Goal: Task Accomplishment & Management: Manage account settings

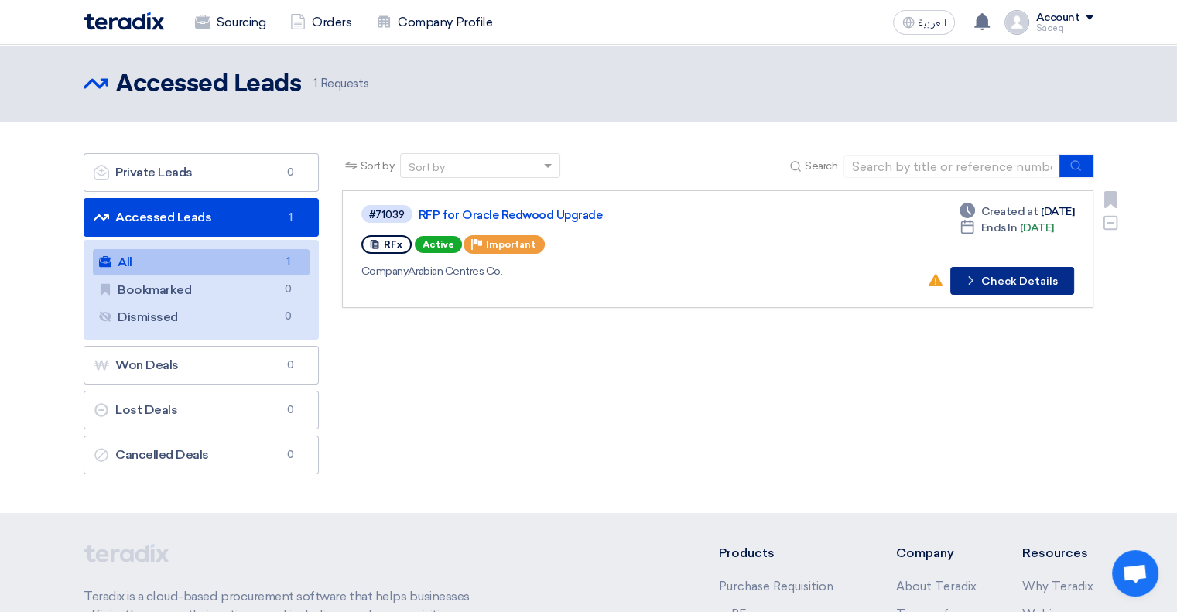
click at [972, 278] on icon "Check details" at bounding box center [971, 280] width 15 height 15
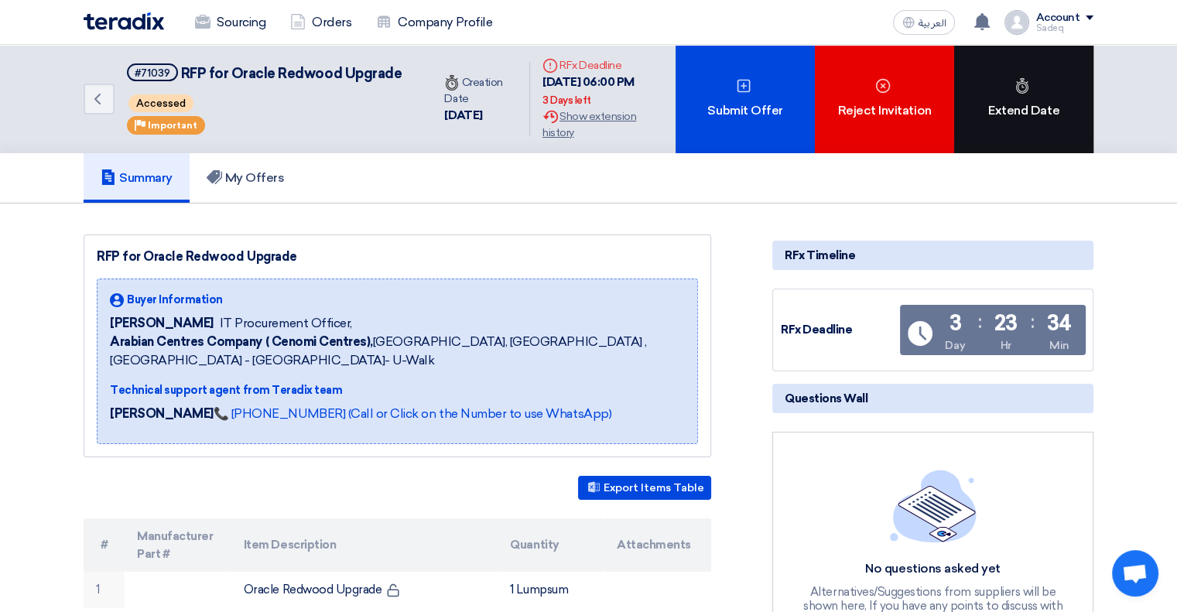
click at [1002, 107] on div "Extend Date" at bounding box center [1023, 99] width 139 height 108
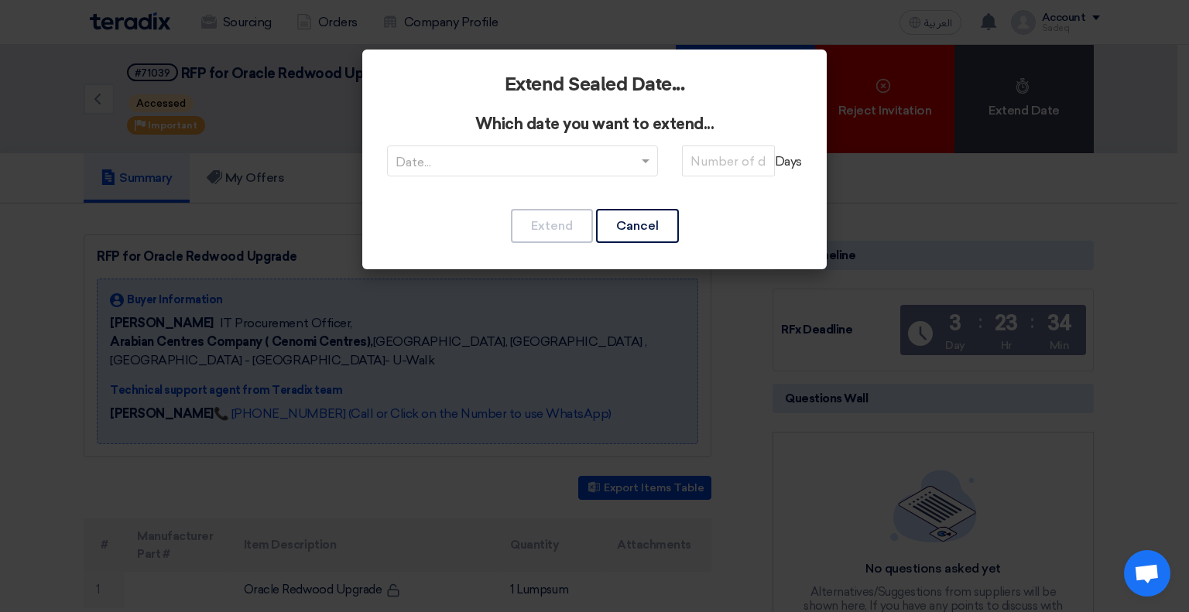
click at [628, 163] on input "text" at bounding box center [514, 163] width 238 height 26
click at [473, 194] on span "RFQDeadline: [DATE]" at bounding box center [522, 191] width 125 height 15
click at [721, 156] on input "number" at bounding box center [728, 161] width 93 height 31
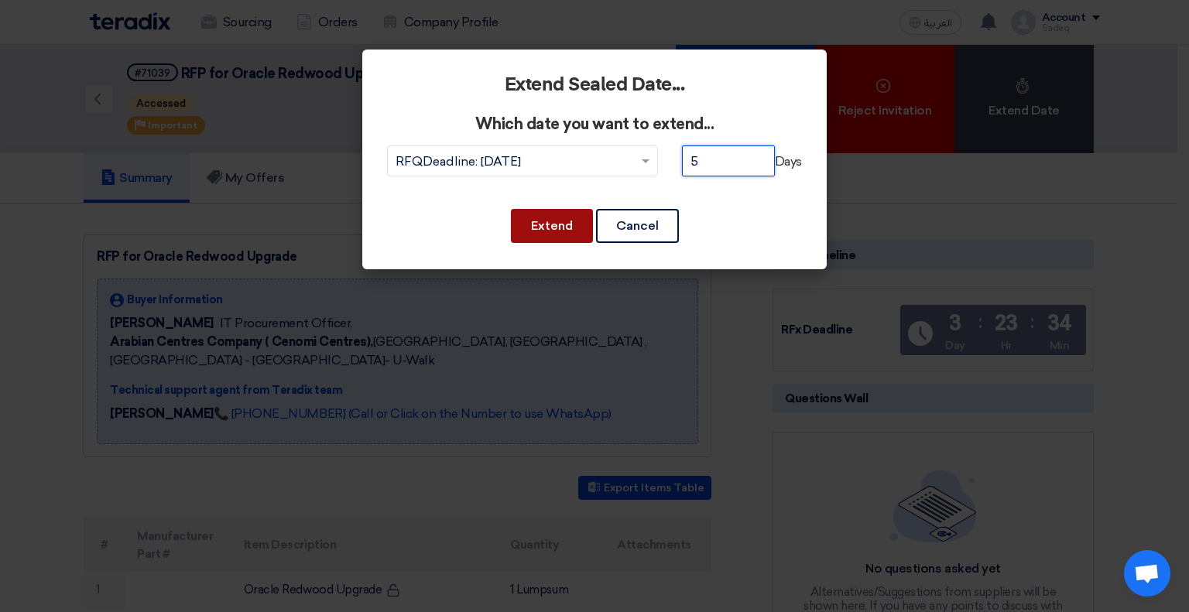
type input "5"
click at [560, 226] on button "Extend" at bounding box center [552, 226] width 82 height 34
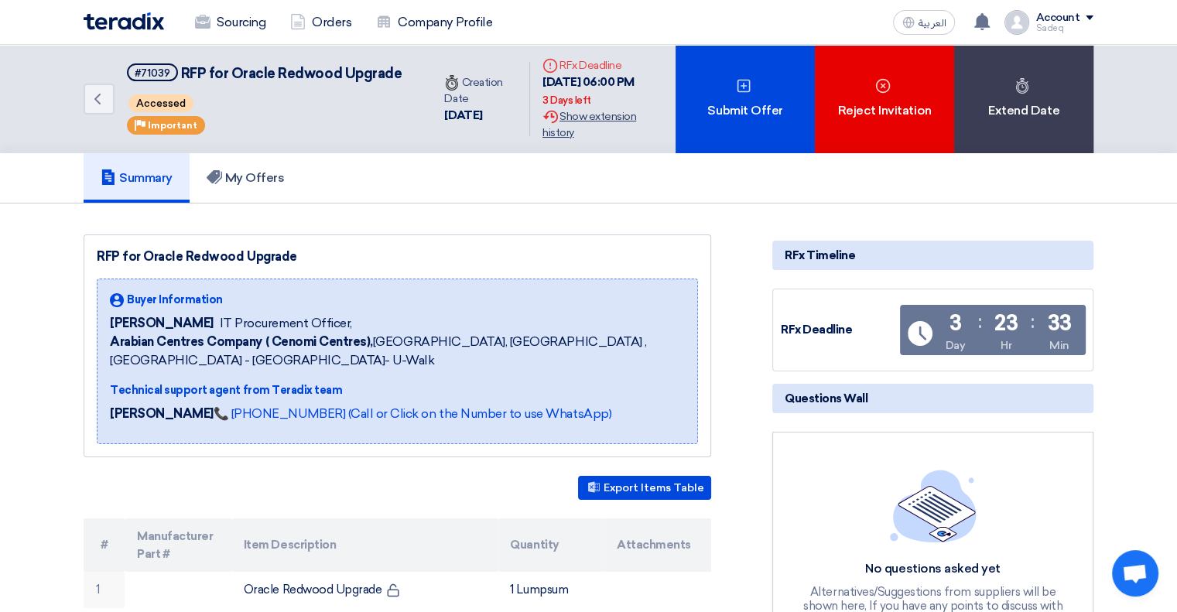
click at [570, 123] on div "Extension History Show extension history" at bounding box center [603, 124] width 121 height 33
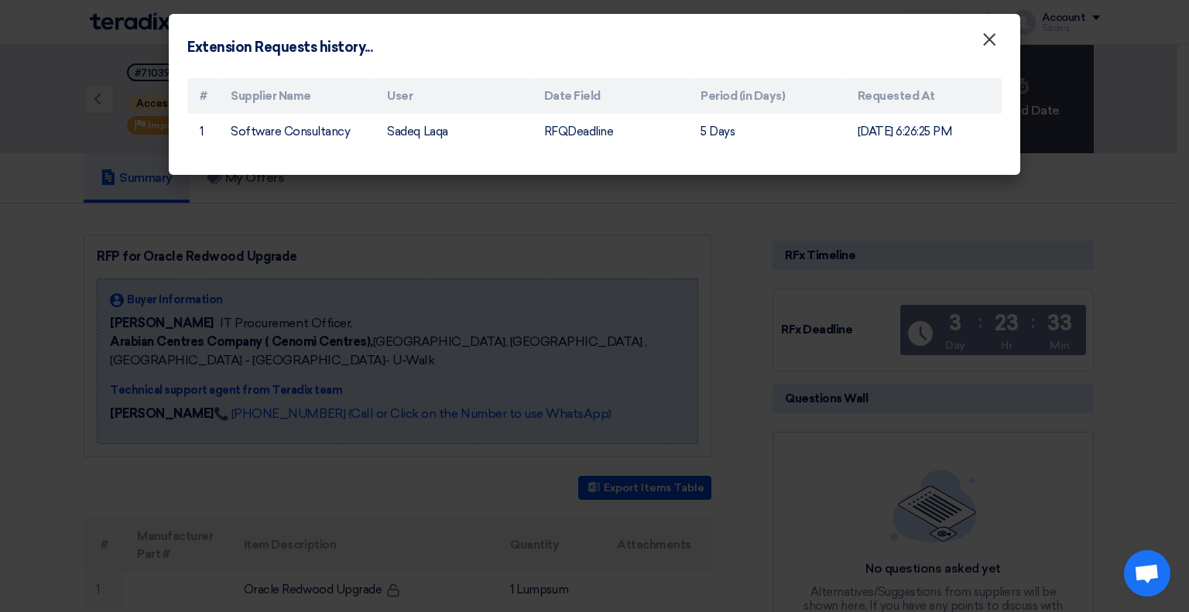
click at [991, 42] on span "×" at bounding box center [988, 43] width 15 height 31
